Goal: Task Accomplishment & Management: Complete application form

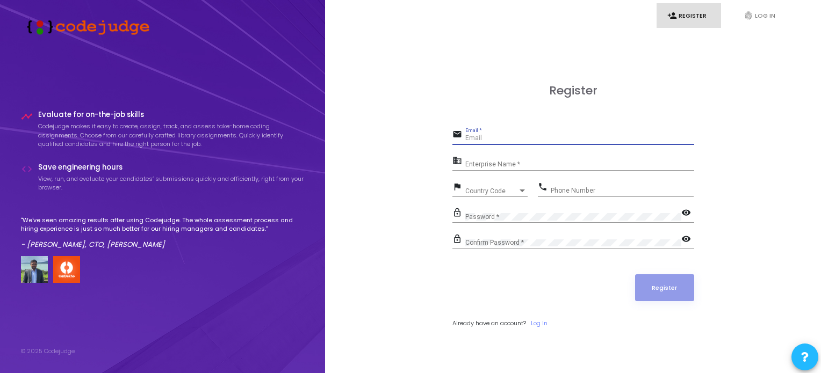
click at [539, 135] on input "Email *" at bounding box center [579, 139] width 229 height 8
type input "[EMAIL_ADDRESS][DOMAIN_NAME]"
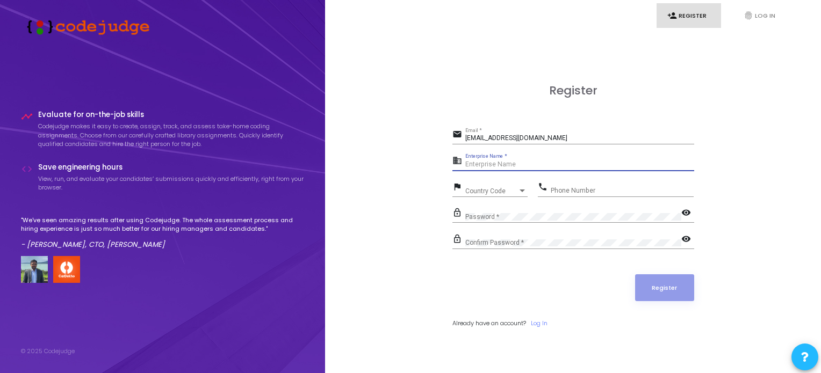
click at [529, 168] on input "Enterprise Name *" at bounding box center [579, 165] width 229 height 8
type input "Jaypee Institute Of Information Technology Noida"
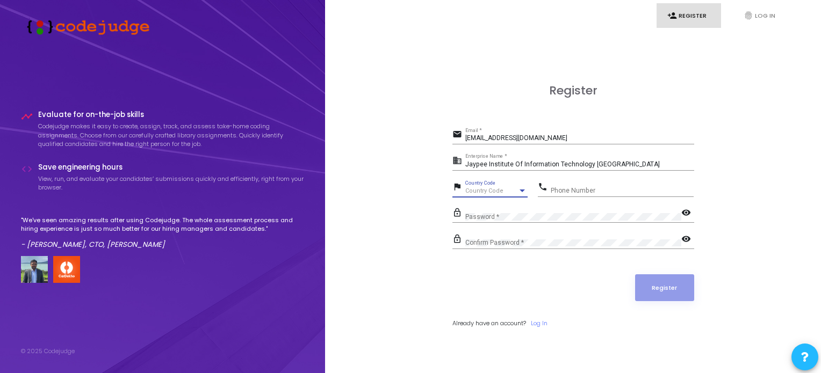
click at [501, 189] on div "Country Code" at bounding box center [491, 191] width 53 height 6
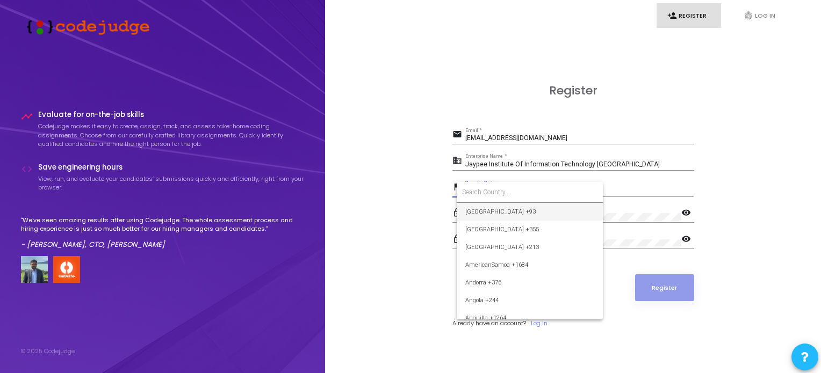
click at [501, 189] on input at bounding box center [529, 192] width 135 height 10
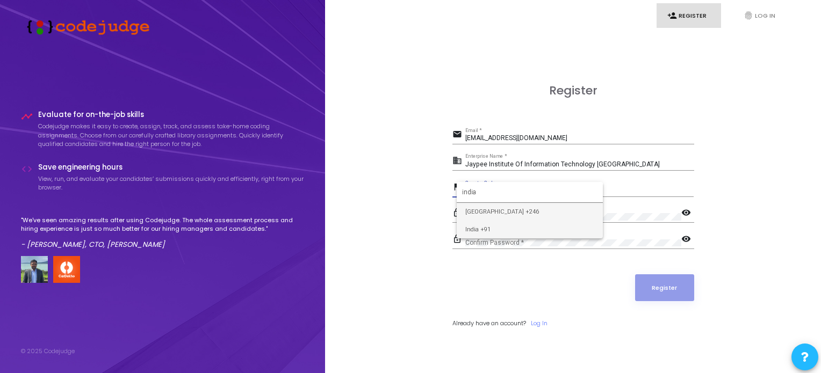
type input "india"
click at [496, 229] on span "India +91" at bounding box center [529, 230] width 129 height 18
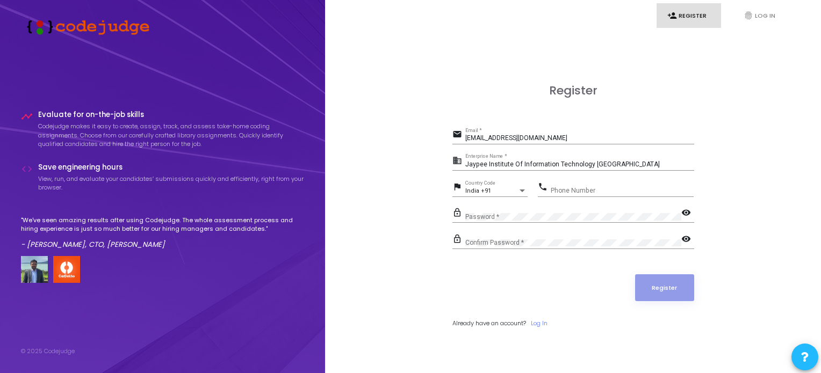
click at [569, 196] on div "Phone Number" at bounding box center [622, 188] width 143 height 17
click at [573, 193] on input "Phone Number" at bounding box center [622, 191] width 143 height 8
type input "8755099146"
click at [561, 211] on div "Password *" at bounding box center [573, 214] width 216 height 17
click at [675, 285] on button "Register" at bounding box center [664, 287] width 59 height 27
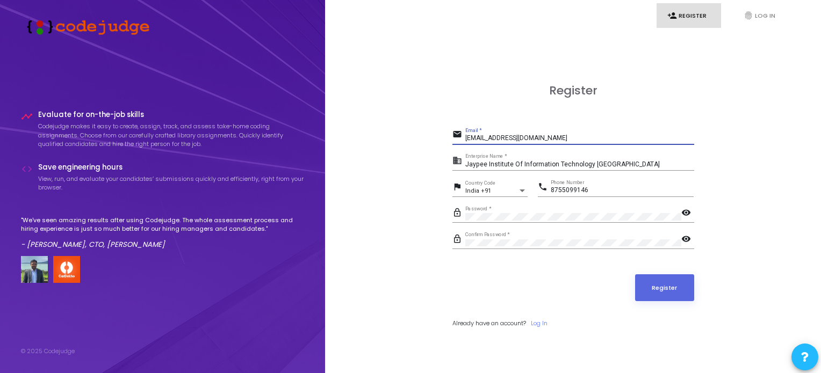
drag, startPoint x: 572, startPoint y: 141, endPoint x: 463, endPoint y: 139, distance: 108.5
click at [463, 139] on div "email sanskar.bansal.3152@gmail.com Email *" at bounding box center [573, 135] width 242 height 17
click at [463, 139] on mat-icon "email" at bounding box center [458, 135] width 13 height 13
drag, startPoint x: 619, startPoint y: 160, endPoint x: 615, endPoint y: 167, distance: 7.9
click at [615, 167] on div "Jaypee Institute Of Information Technology Noida Enterprise Name *" at bounding box center [579, 162] width 229 height 17
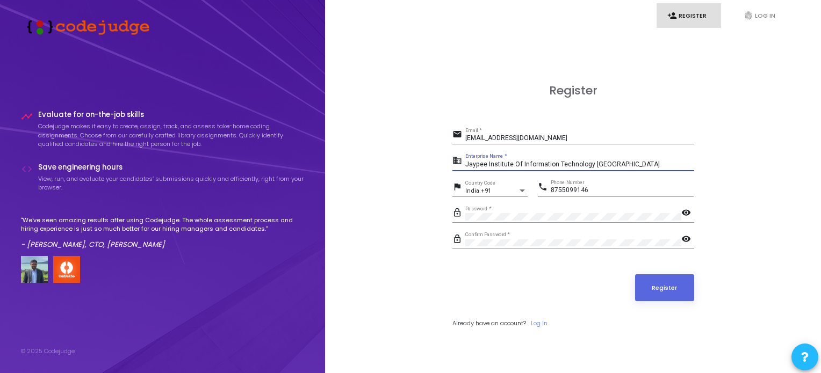
drag, startPoint x: 615, startPoint y: 167, endPoint x: 457, endPoint y: 169, distance: 158.0
click at [457, 169] on div "business Jaypee Institute Of Information Technology Noida Enterprise Name *" at bounding box center [573, 162] width 242 height 17
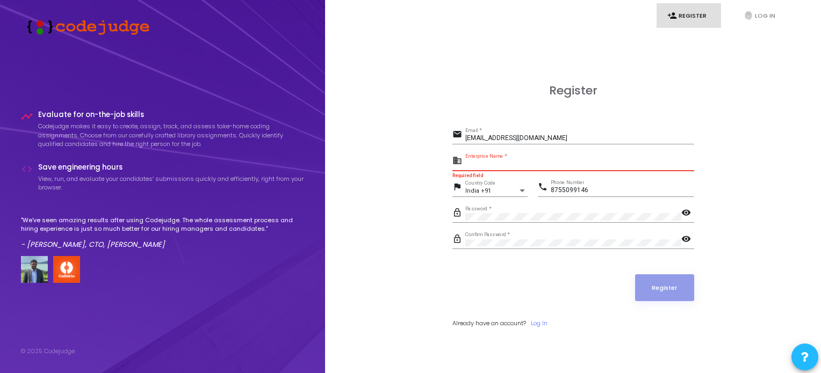
paste input "Payoneer"
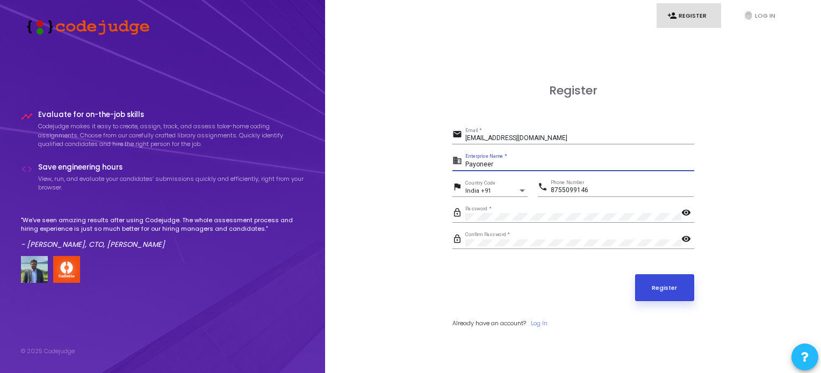
type input "Payoneer"
click at [649, 283] on button "Register" at bounding box center [664, 287] width 59 height 27
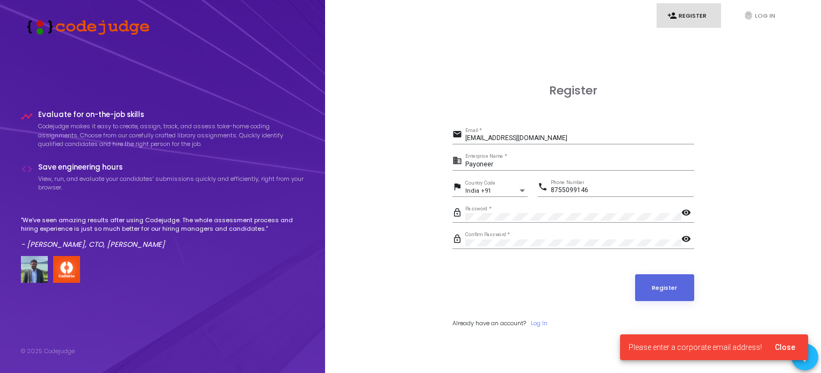
click at [778, 349] on span "Close" at bounding box center [785, 347] width 20 height 9
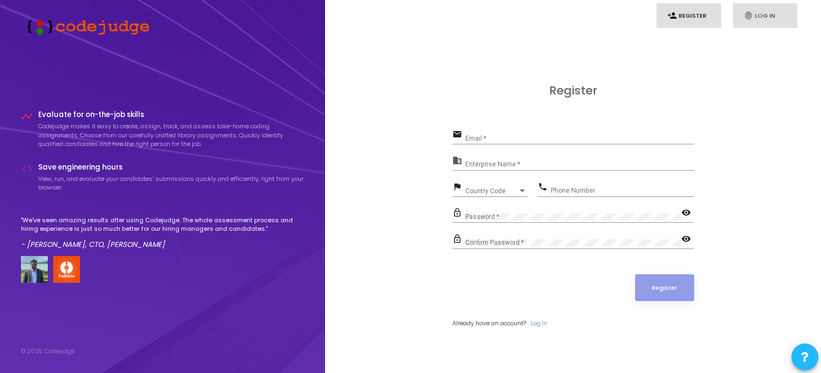
click at [747, 18] on icon "fingerprint" at bounding box center [748, 16] width 10 height 10
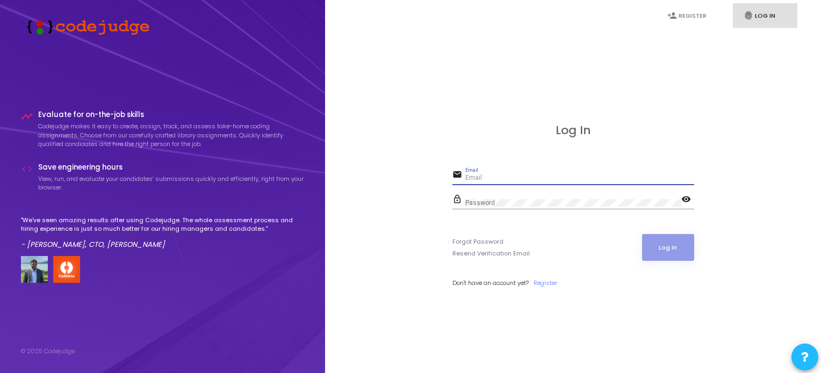
click at [569, 180] on input "Email" at bounding box center [579, 179] width 229 height 8
type input "[EMAIL_ADDRESS][DOMAIN_NAME]"
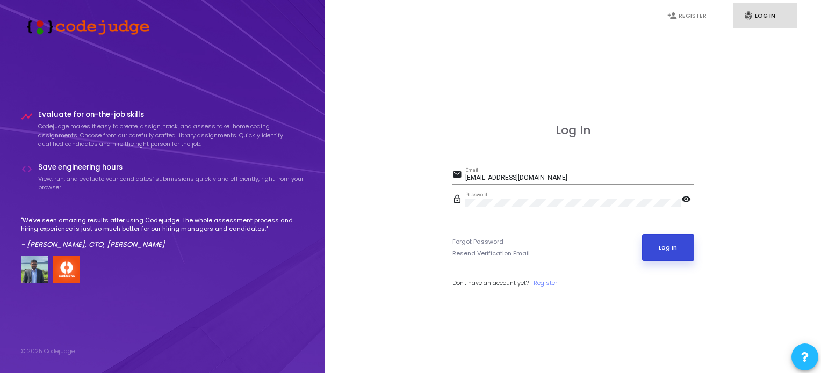
click at [661, 244] on button "Log In" at bounding box center [668, 247] width 52 height 27
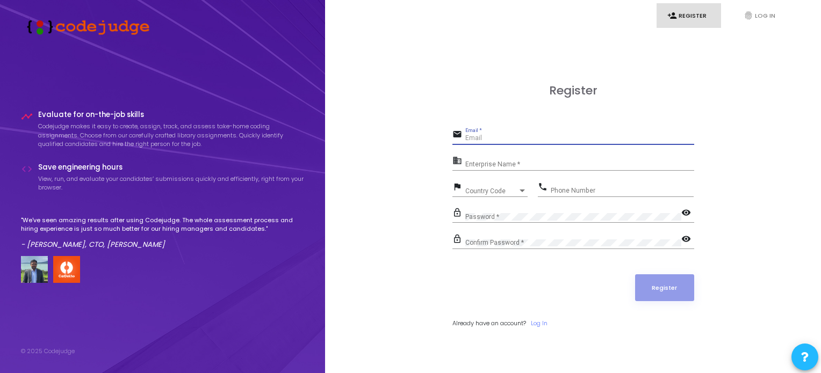
click at [538, 141] on input "Email *" at bounding box center [579, 139] width 229 height 8
type input "[EMAIL_ADDRESS][DOMAIN_NAME]"
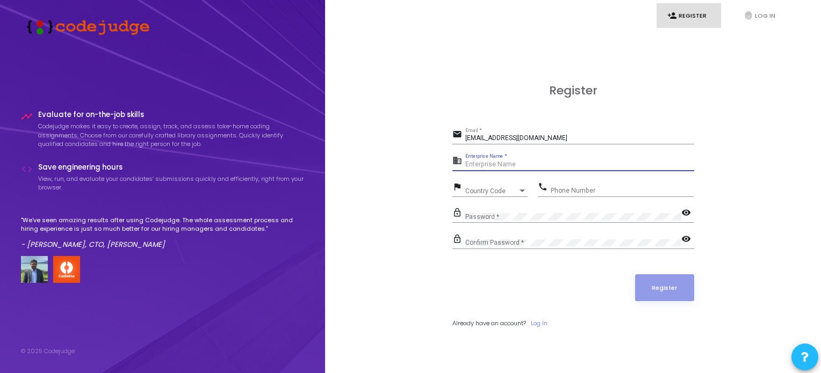
click at [552, 164] on input "Enterprise Name *" at bounding box center [579, 165] width 229 height 8
paste input "Payoneer"
type input "Payoneer"
click at [517, 192] on div at bounding box center [522, 191] width 10 height 9
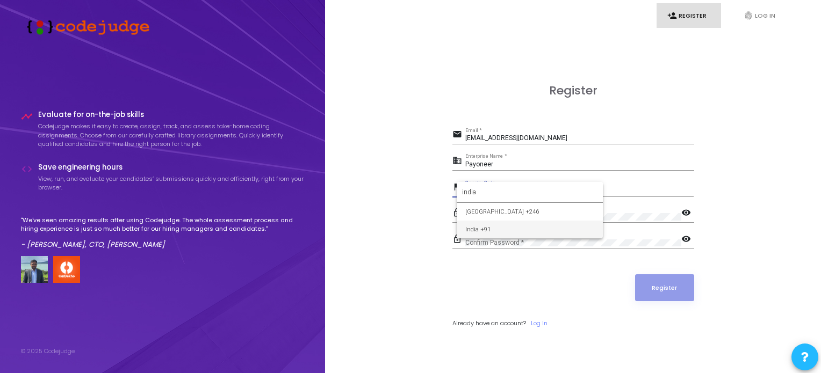
type input "india"
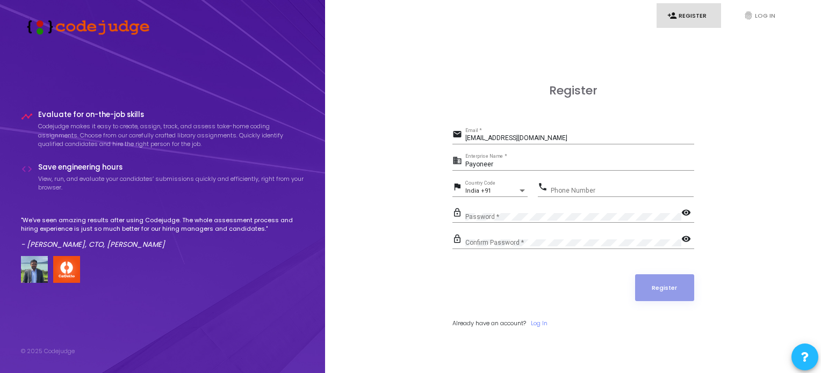
drag, startPoint x: 572, startPoint y: 195, endPoint x: 584, endPoint y: 191, distance: 13.6
click at [584, 191] on div "Phone Number" at bounding box center [622, 188] width 143 height 17
click at [584, 191] on input "Phone Number" at bounding box center [622, 191] width 143 height 8
type input "8755099146"
click at [647, 292] on button "Register" at bounding box center [664, 287] width 59 height 27
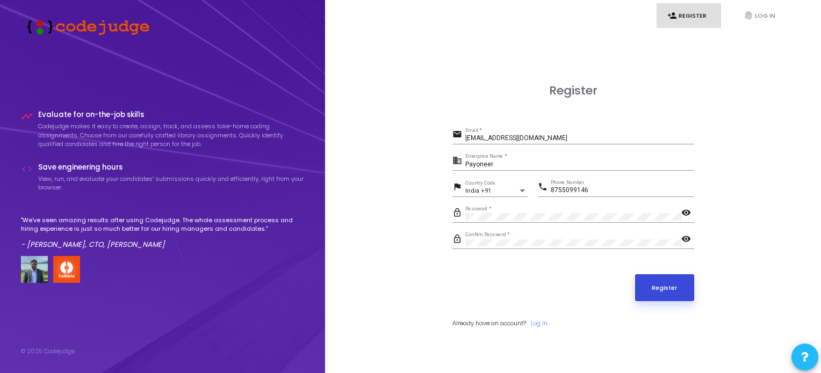
click at [658, 281] on button "Register" at bounding box center [664, 287] width 59 height 27
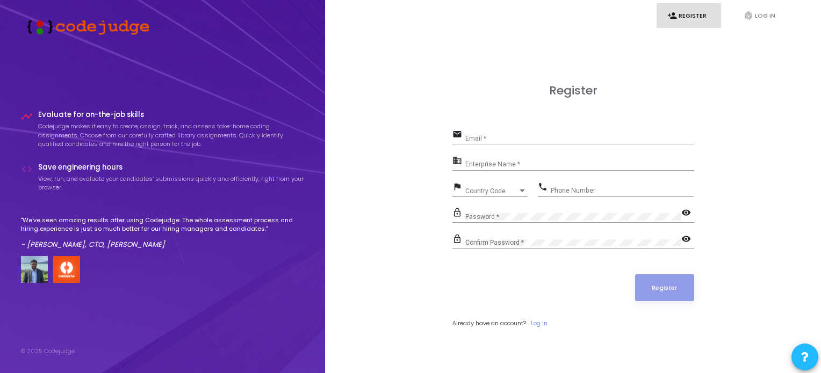
click at [542, 133] on div "Email *" at bounding box center [579, 136] width 229 height 17
click at [538, 323] on link "Log In" at bounding box center [539, 323] width 17 height 9
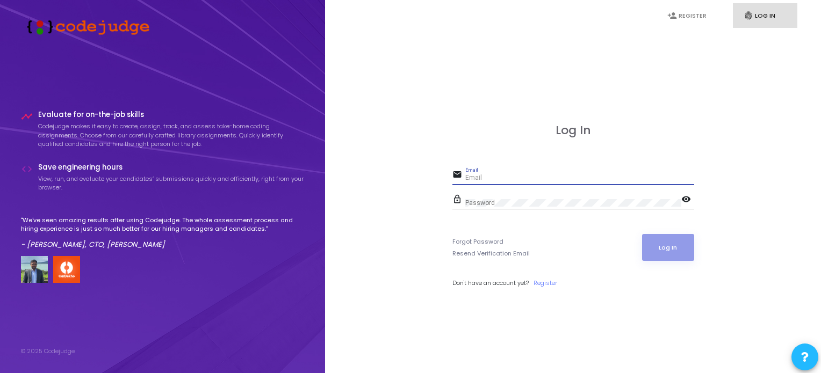
click at [496, 180] on input "Email" at bounding box center [579, 179] width 229 height 8
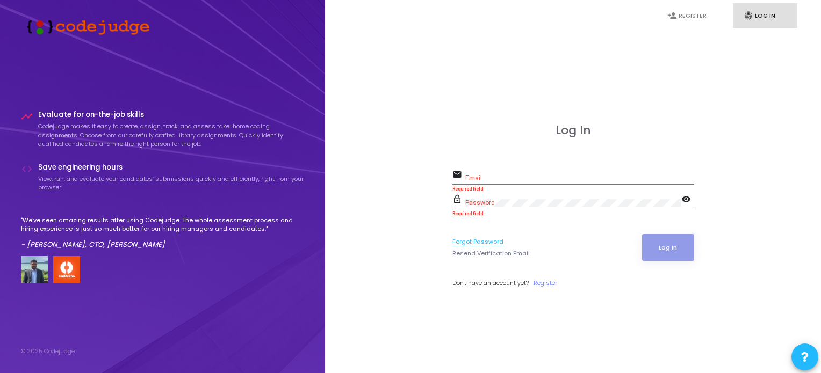
click at [486, 244] on link "Forgot Password" at bounding box center [477, 241] width 51 height 9
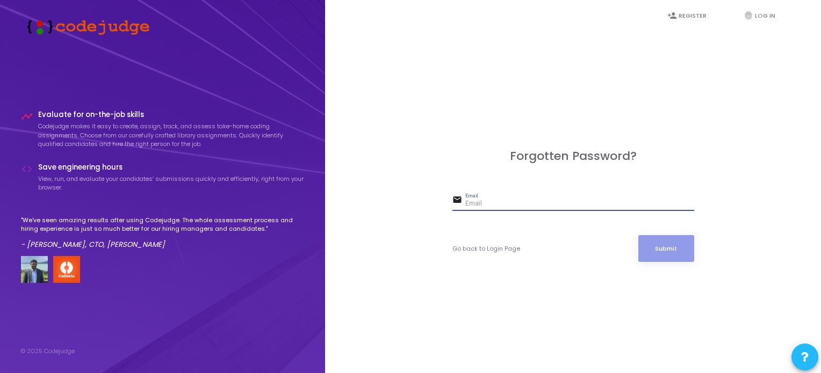
click at [494, 200] on input "Email" at bounding box center [579, 204] width 229 height 8
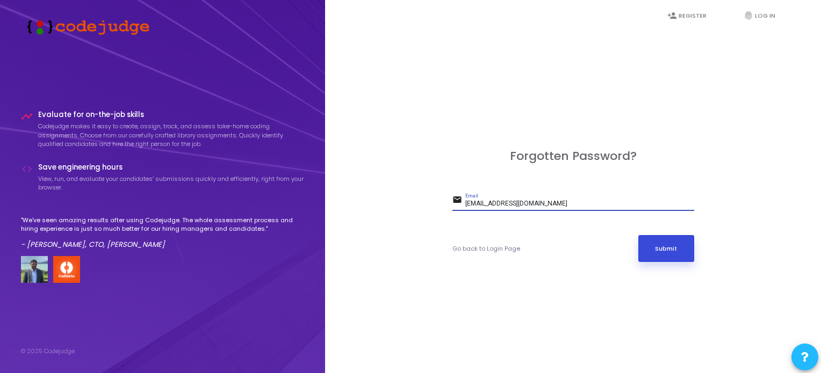
type input "[EMAIL_ADDRESS][DOMAIN_NAME]"
click at [685, 252] on button "Submit" at bounding box center [666, 248] width 56 height 27
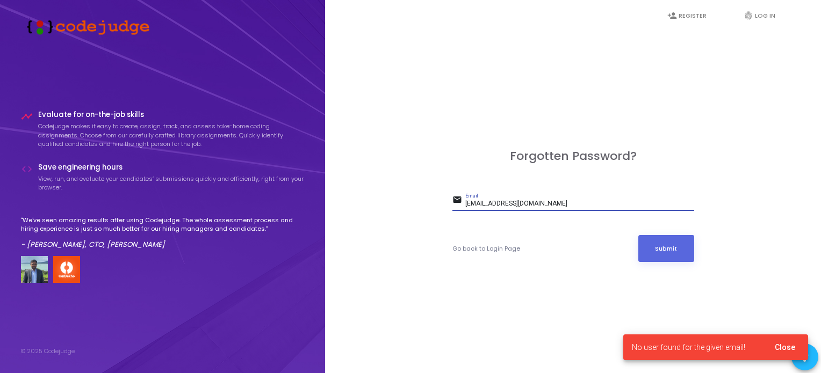
drag, startPoint x: 570, startPoint y: 200, endPoint x: 450, endPoint y: 204, distance: 120.9
click at [450, 204] on div "Forgotten Password? email sanskar.bansal.3152@gmail.com Email Go back to Login …" at bounding box center [573, 217] width 472 height 373
